Goal: Find specific page/section

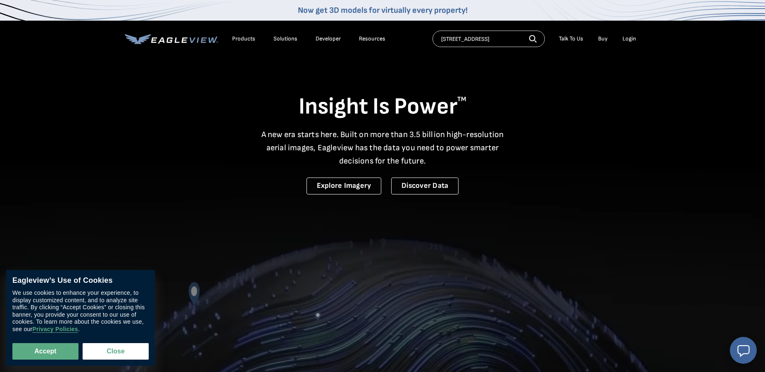
scroll to position [0, 18]
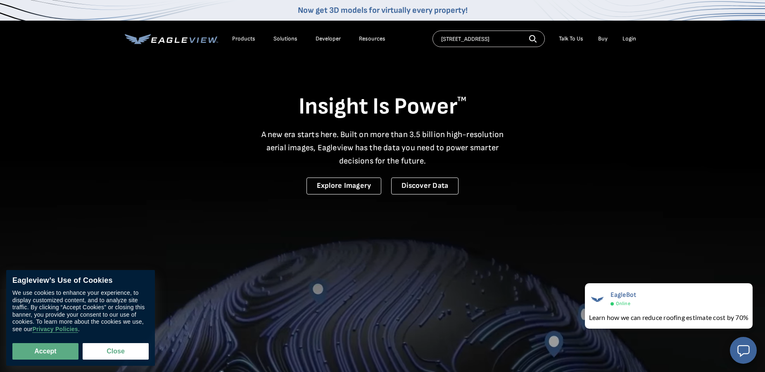
click at [469, 40] on input "2488 lithonia indsutrial drive, stonecrest, ga" at bounding box center [489, 39] width 112 height 17
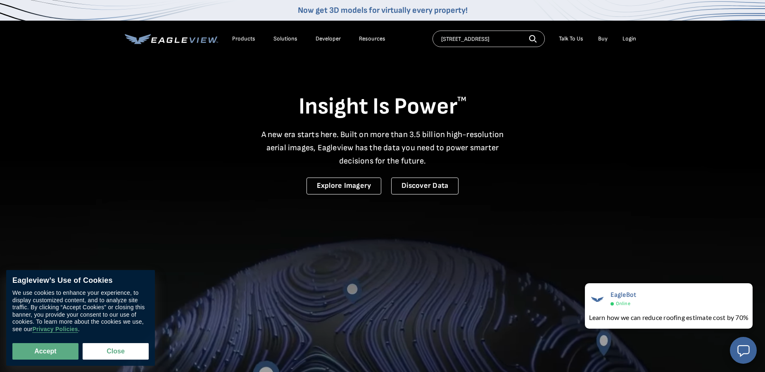
scroll to position [0, 15]
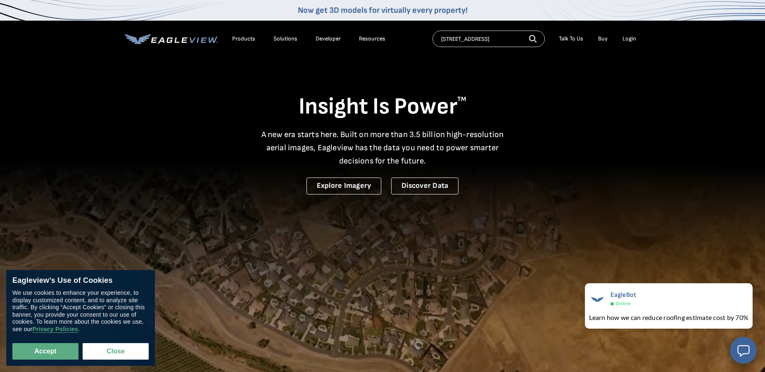
type input "2488 lithonia industrial drive, stonecrest, ga"
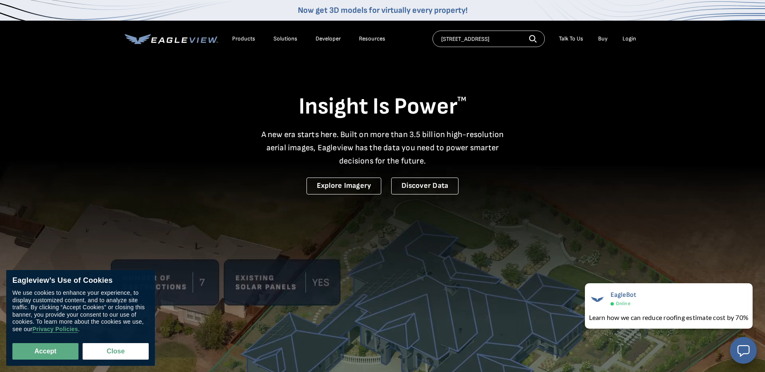
click at [533, 36] on icon "button" at bounding box center [532, 38] width 7 height 7
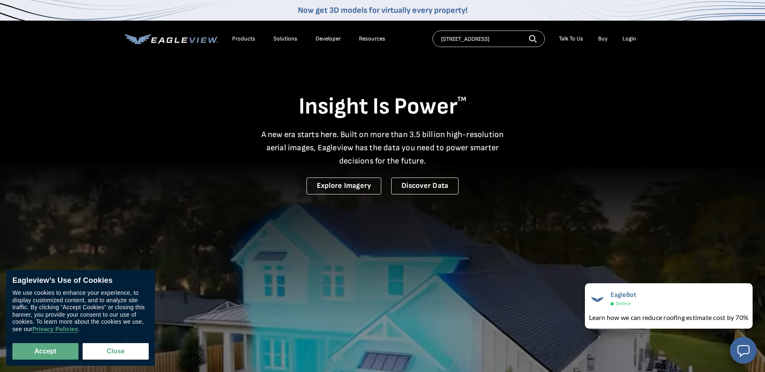
click at [533, 36] on icon "button" at bounding box center [532, 38] width 7 height 7
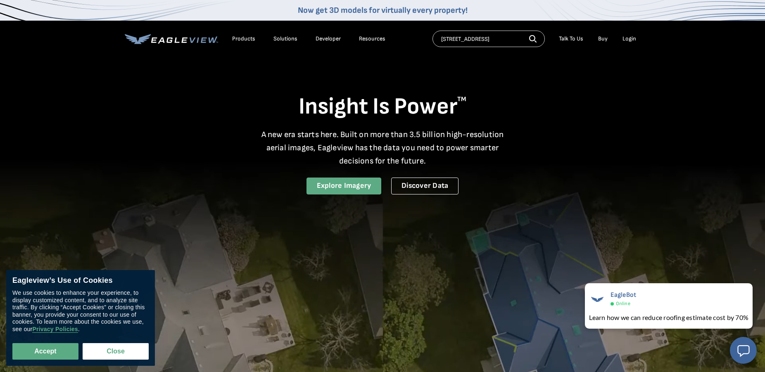
click at [332, 183] on link "Explore Imagery" at bounding box center [344, 186] width 75 height 17
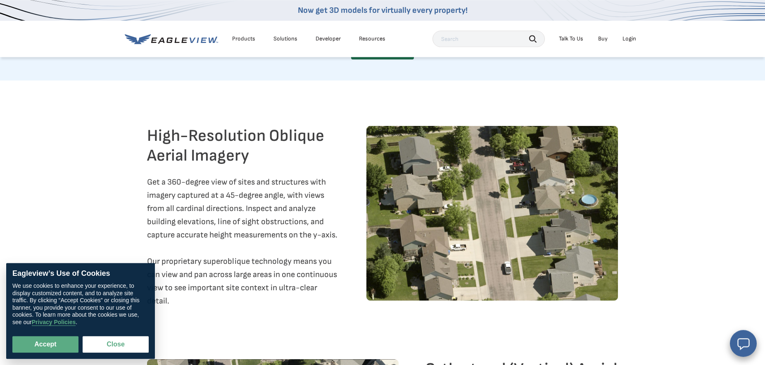
scroll to position [896, 0]
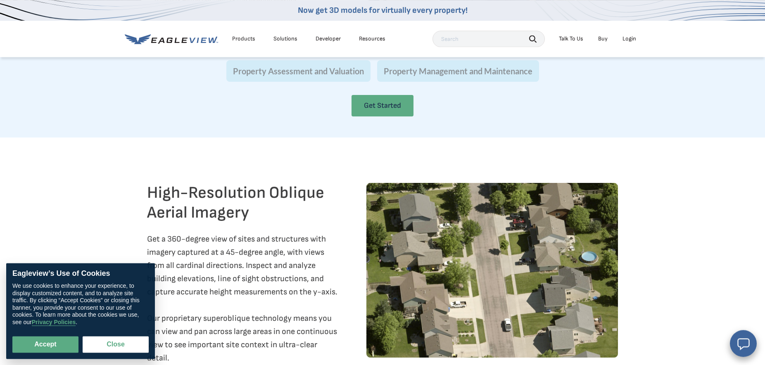
click at [390, 117] on link "Get Started" at bounding box center [383, 105] width 62 height 21
